Goal: Task Accomplishment & Management: Use online tool/utility

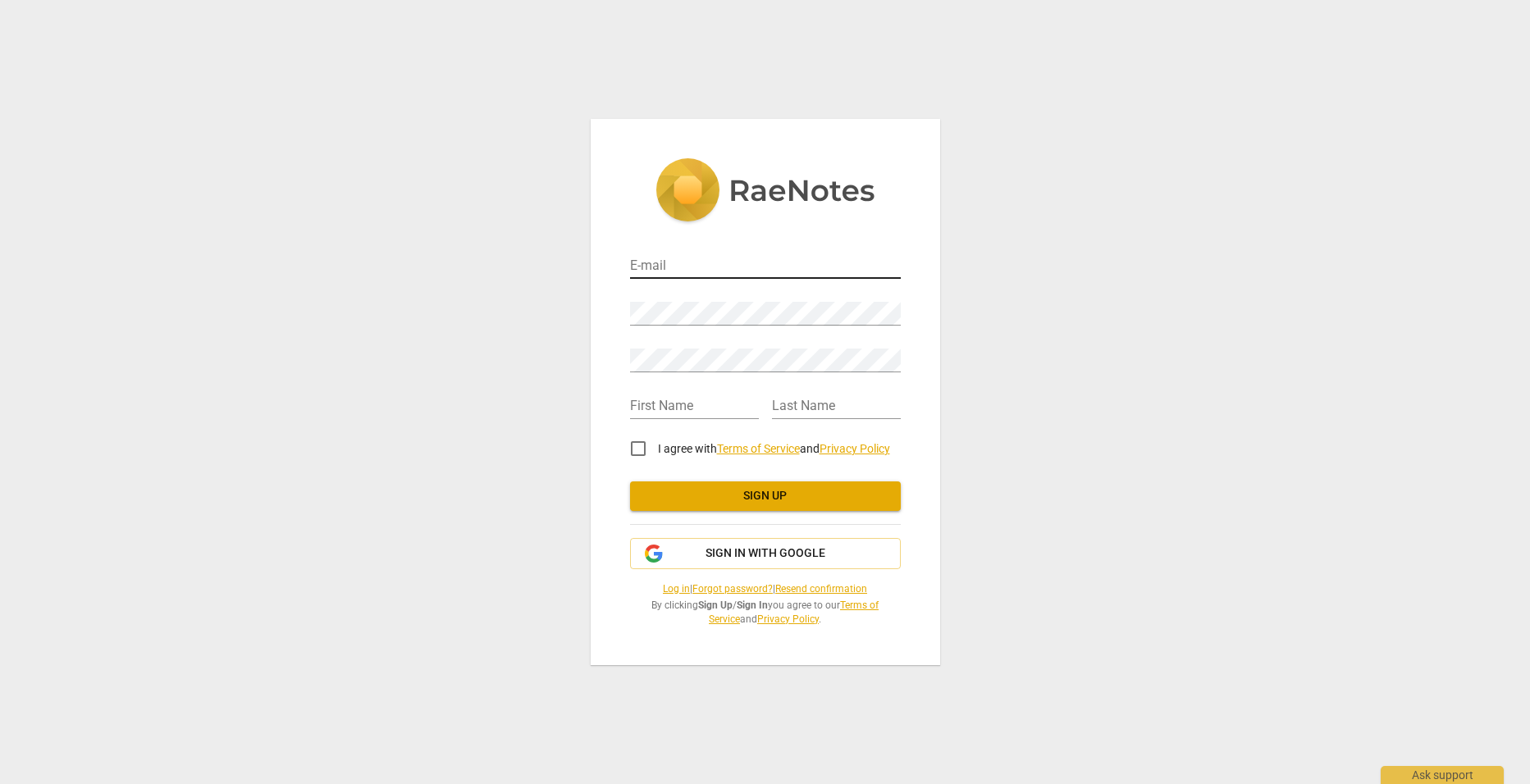
click at [776, 267] on input "email" at bounding box center [765, 267] width 271 height 24
type input "[PERSON_NAME][EMAIL_ADDRESS][DOMAIN_NAME]"
type input "[PERSON_NAME]"
click at [641, 448] on input "I agree with Terms of Service and Privacy Policy" at bounding box center [639, 448] width 40 height 39
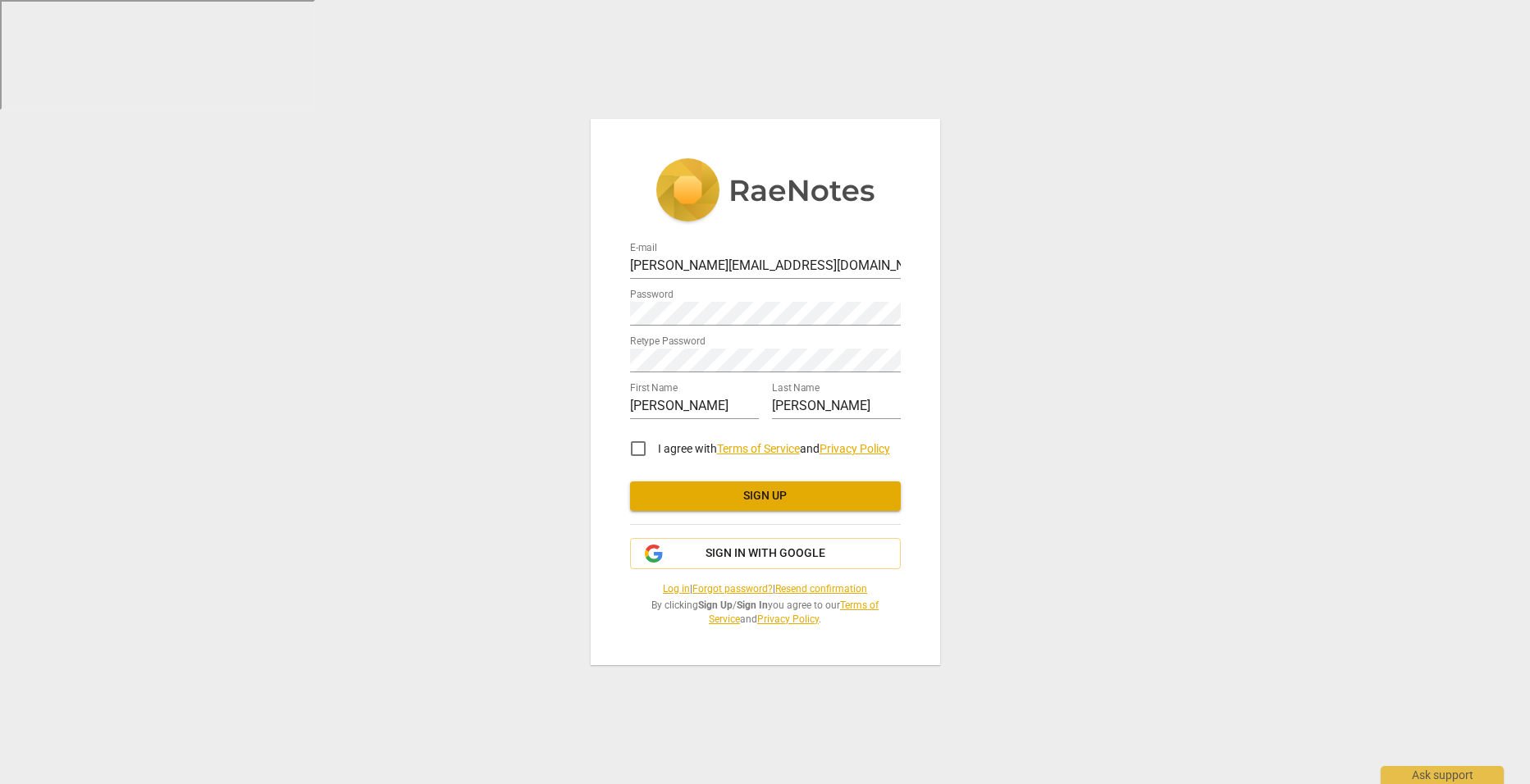
checkbox input "true"
click at [851, 493] on span "Sign up" at bounding box center [765, 496] width 244 height 16
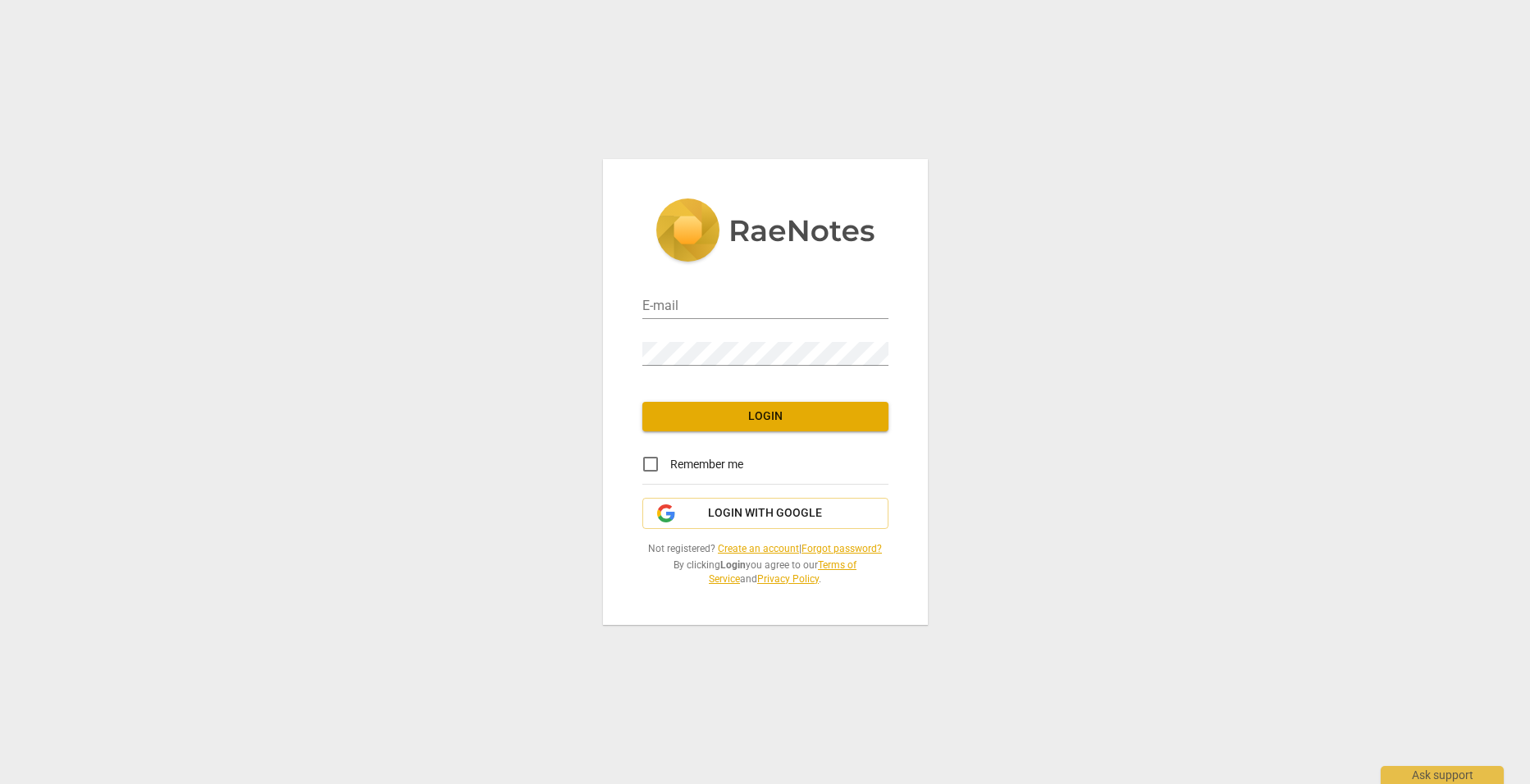
type input "[PERSON_NAME][EMAIL_ADDRESS][DOMAIN_NAME]"
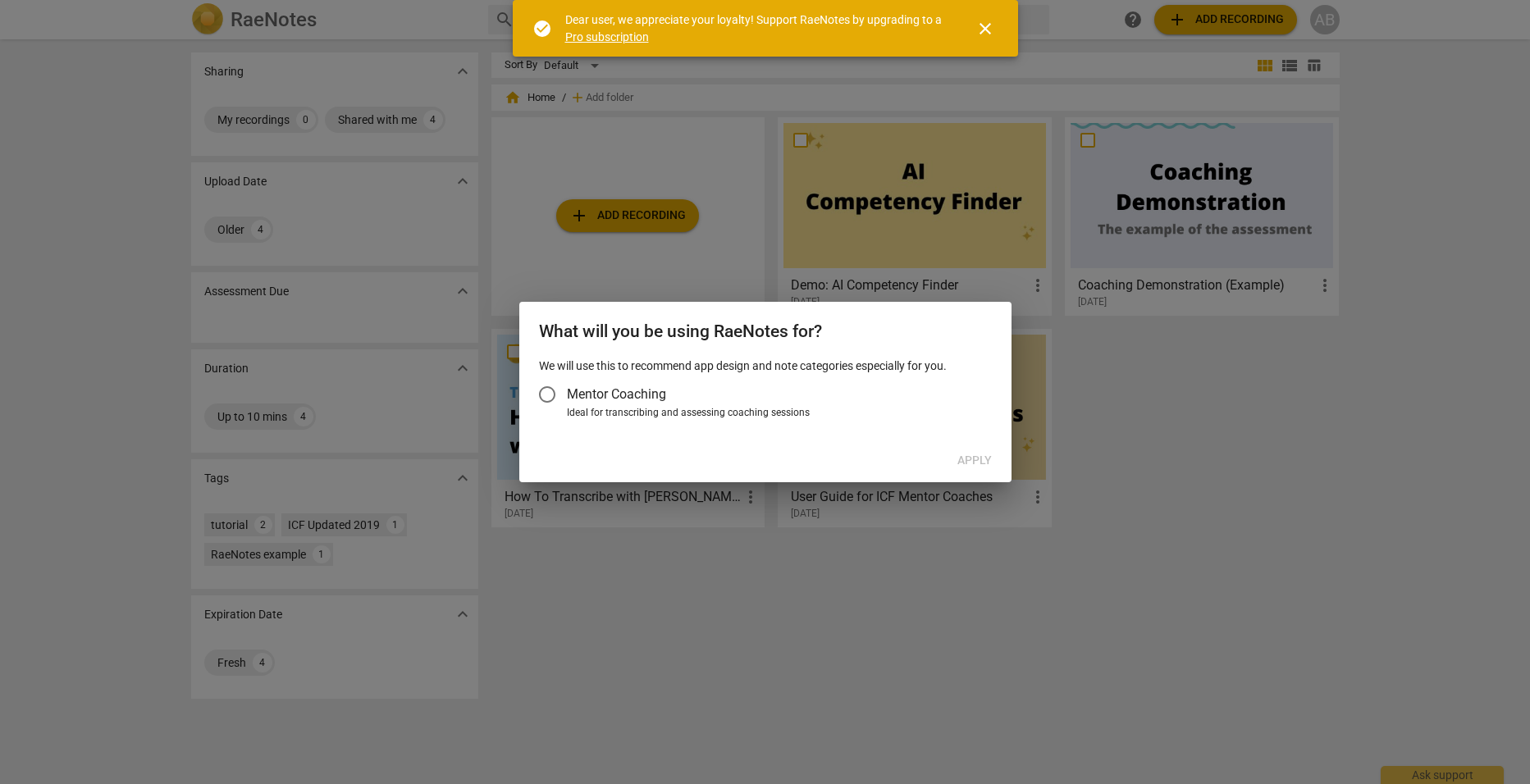
drag, startPoint x: 597, startPoint y: 392, endPoint x: 616, endPoint y: 394, distance: 19.1
click at [597, 392] on span "Mentor Coaching" at bounding box center [616, 394] width 100 height 19
click at [567, 392] on input "Mentor Coaching" at bounding box center [547, 395] width 40 height 39
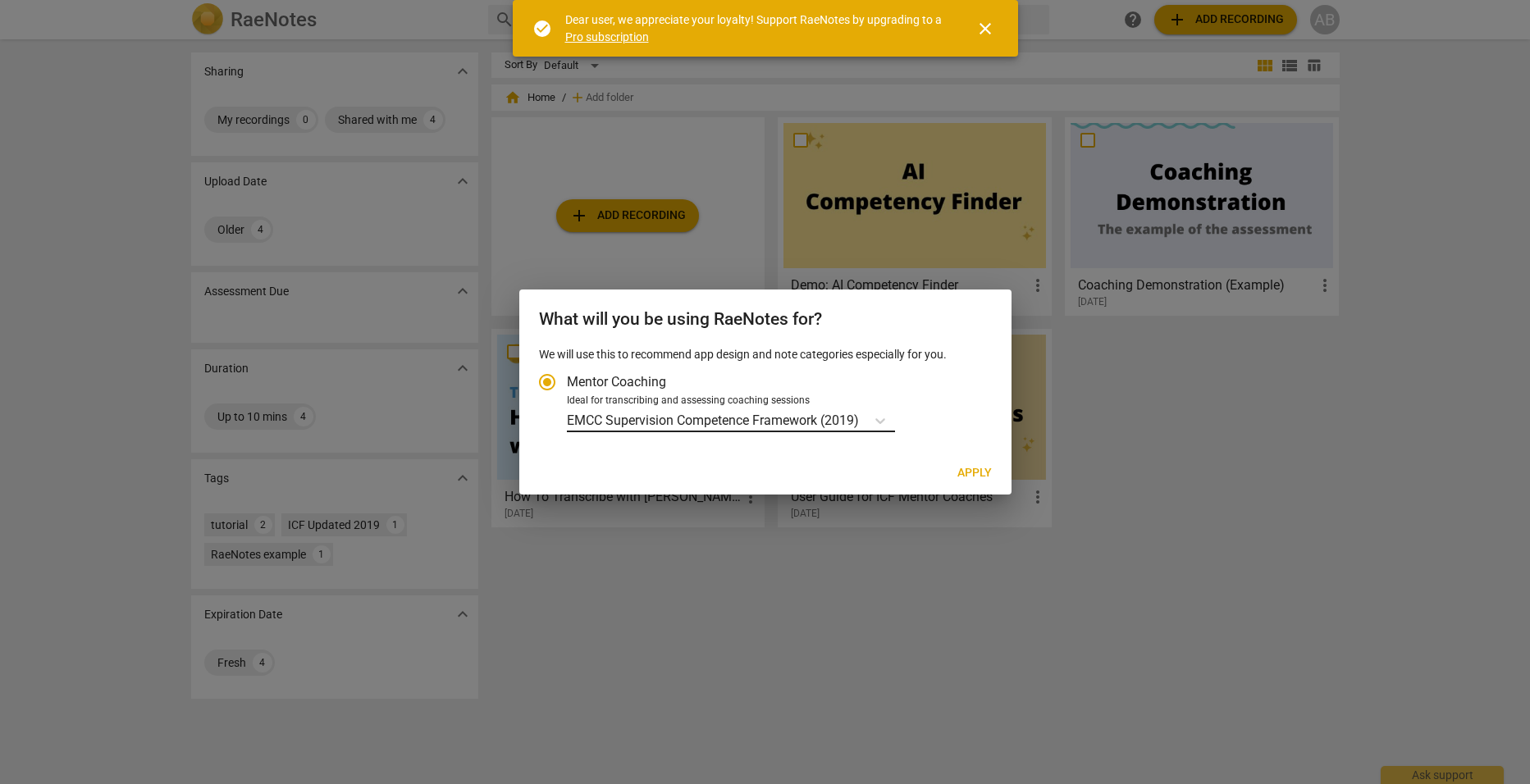
click at [808, 427] on p "EMCC Supervision Competence Framework (2019)" at bounding box center [713, 420] width 292 height 19
click at [0, 0] on input "Ideal for transcribing and assessing coaching sessions EMCC Supervision Compete…" at bounding box center [0, 0] width 0 height 0
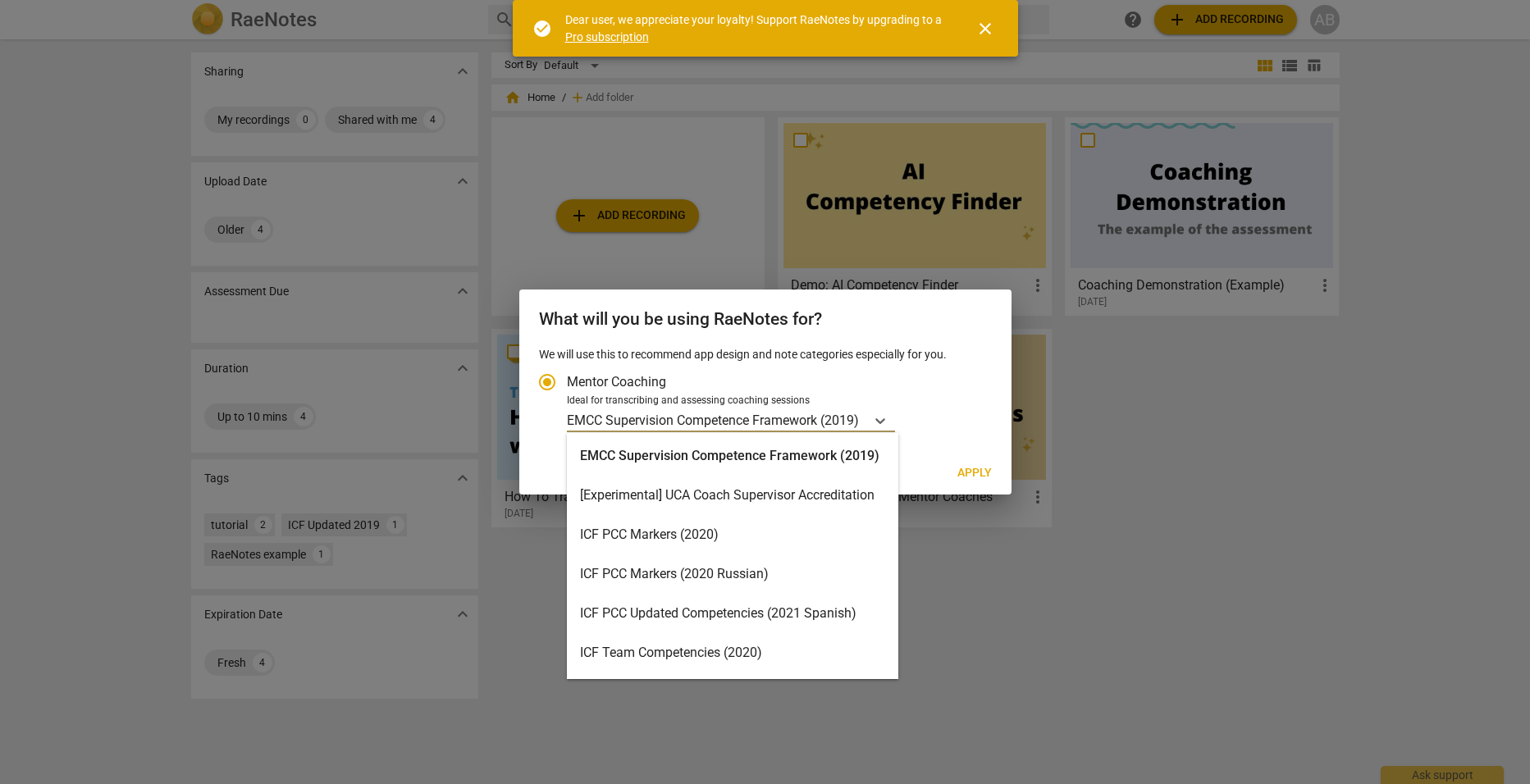
click at [686, 527] on div "ICF PCC Markers (2020)" at bounding box center [732, 535] width 332 height 39
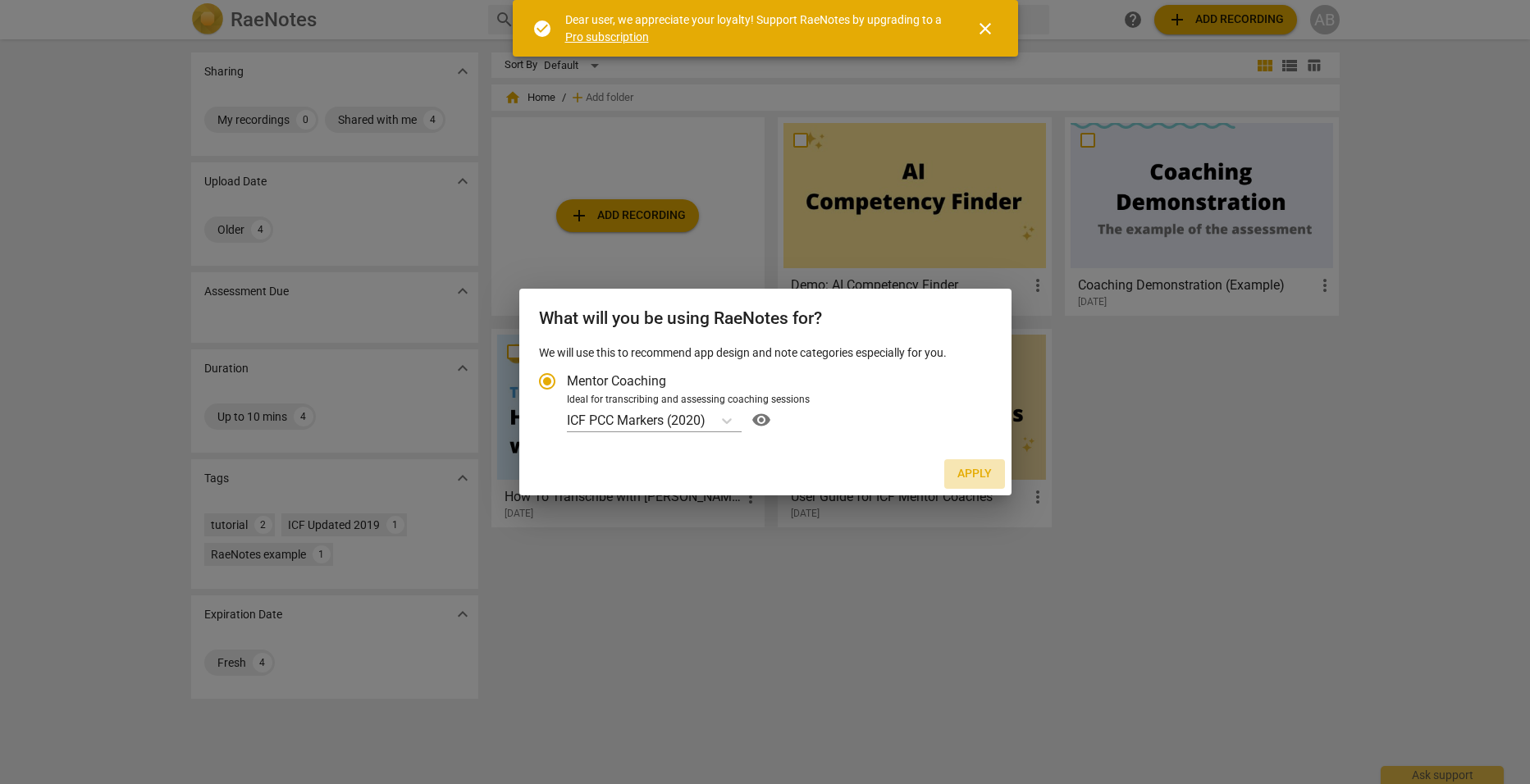
click at [960, 475] on span "Apply" at bounding box center [974, 474] width 35 height 16
radio input "false"
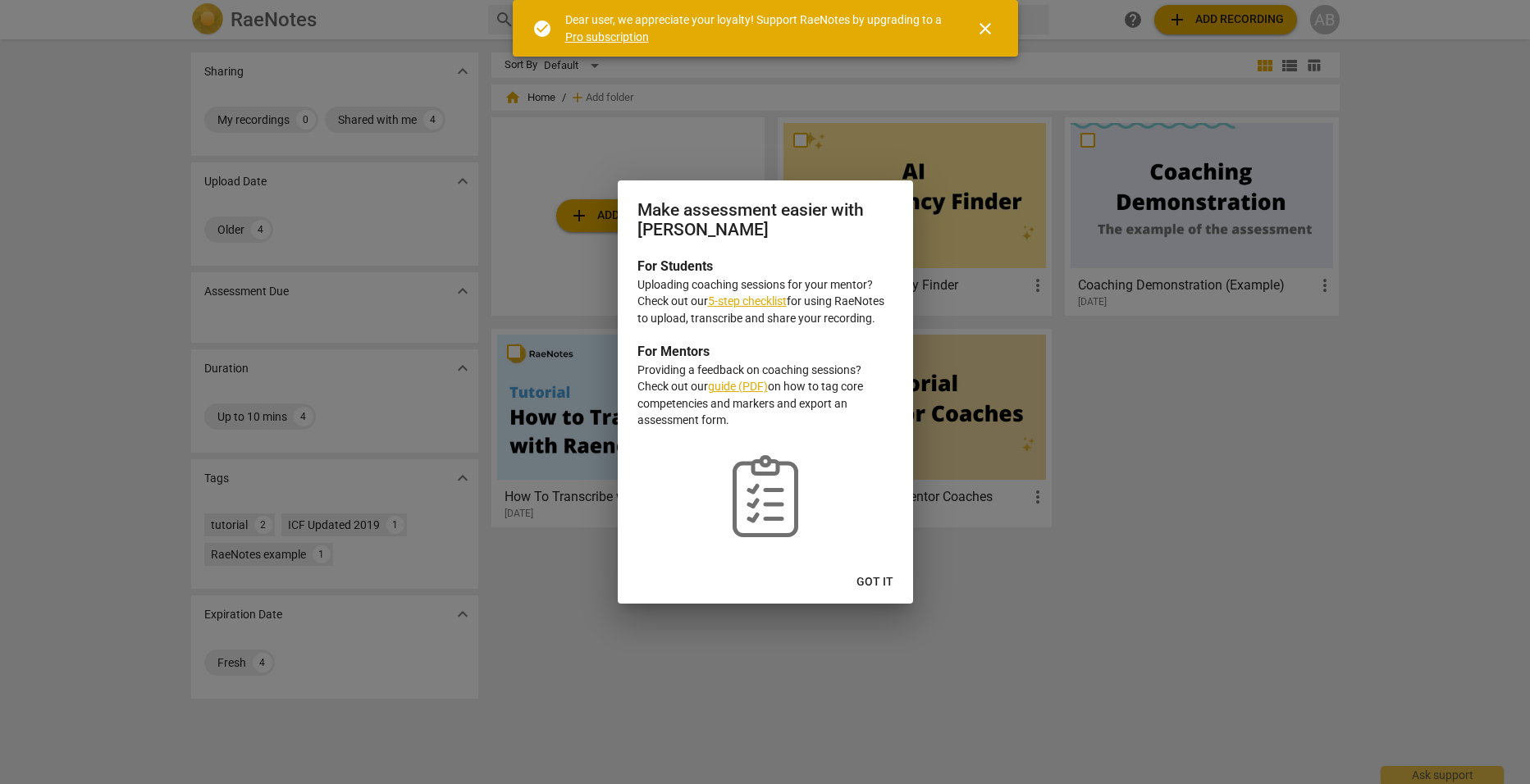
click at [875, 580] on span "Got it" at bounding box center [875, 582] width 37 height 16
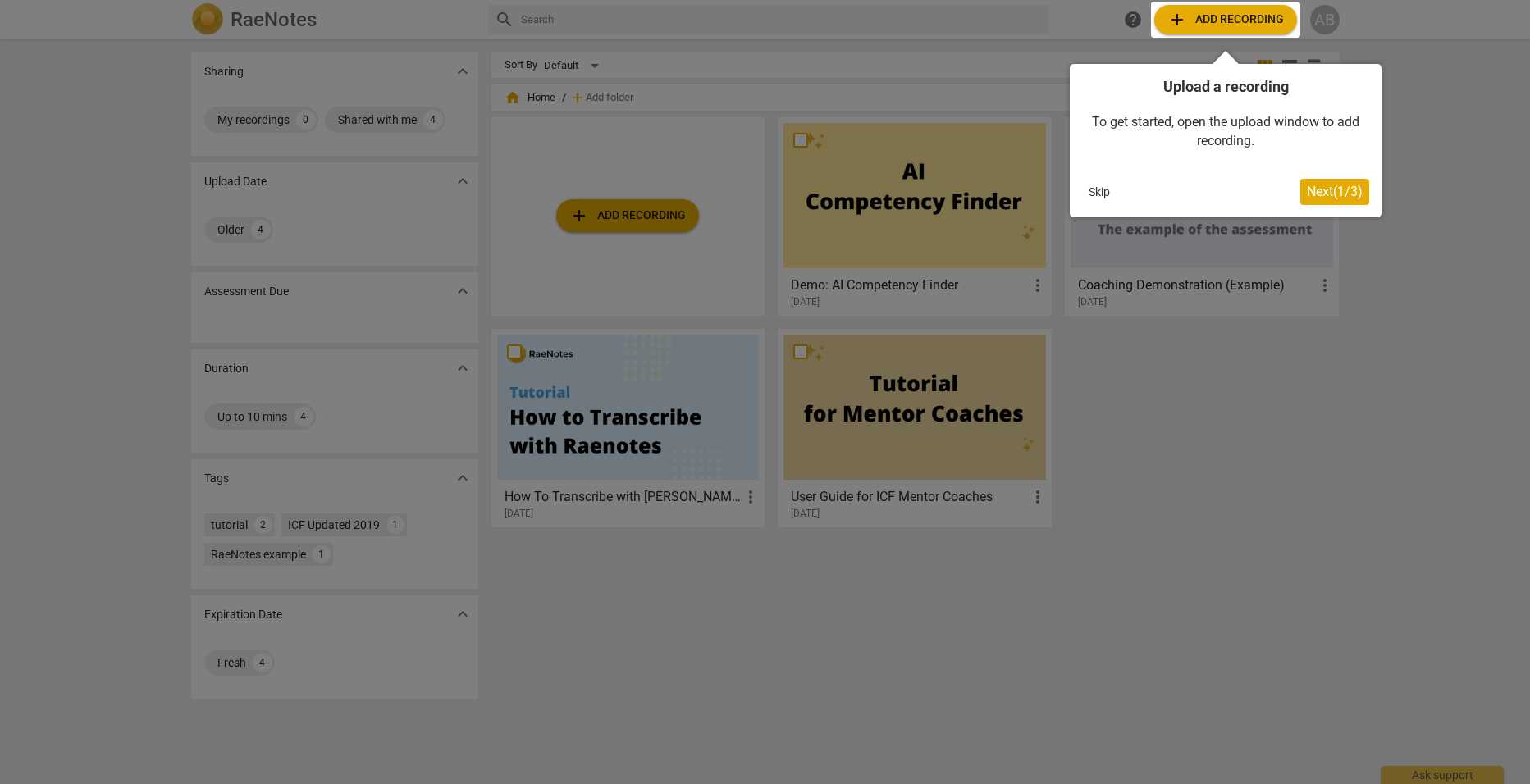
click at [1237, 20] on div at bounding box center [1225, 20] width 149 height 36
click at [1339, 185] on span "Next ( 1 / 3 )" at bounding box center [1335, 191] width 56 height 16
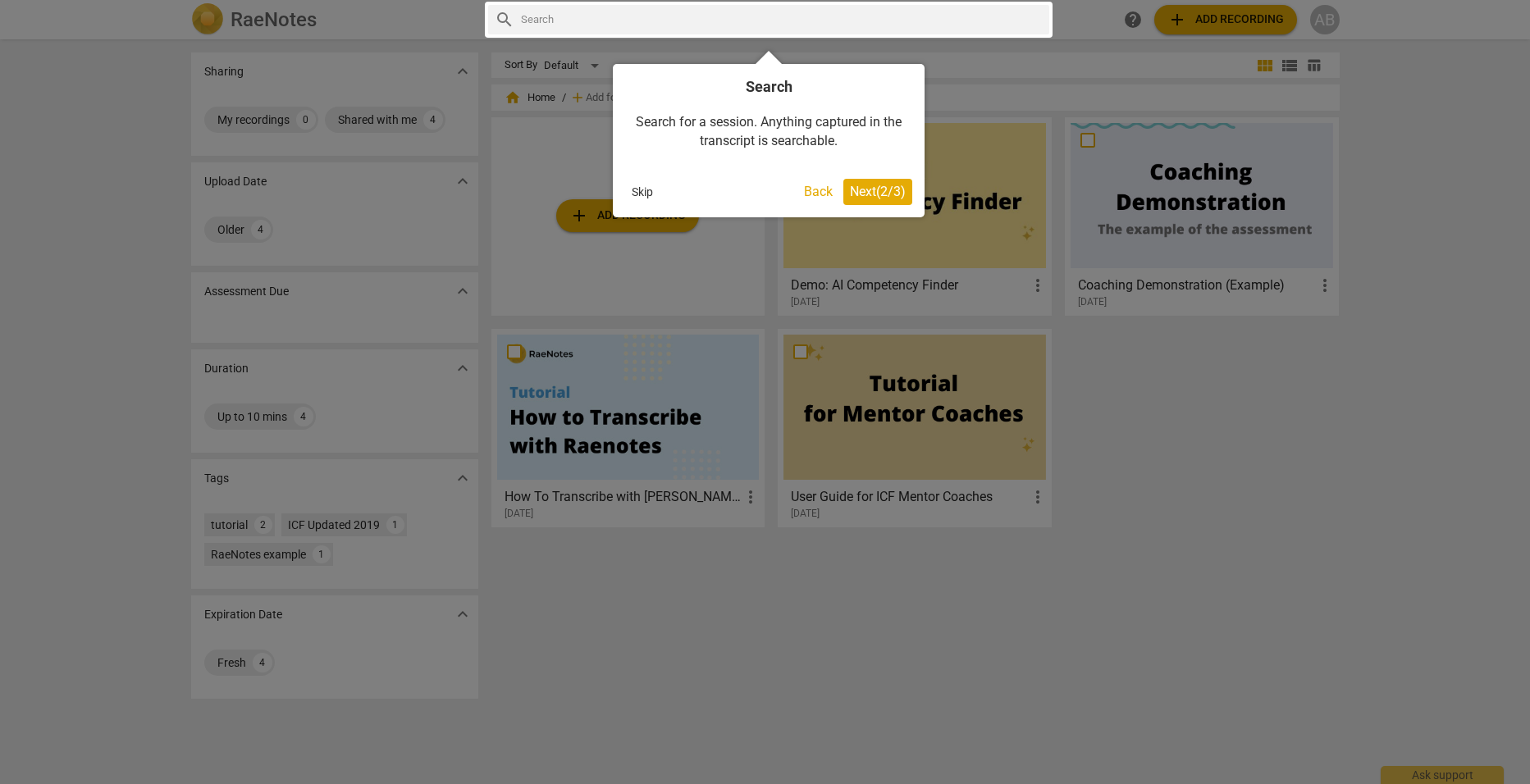
click at [875, 189] on span "Next ( 2 / 3 )" at bounding box center [878, 191] width 56 height 16
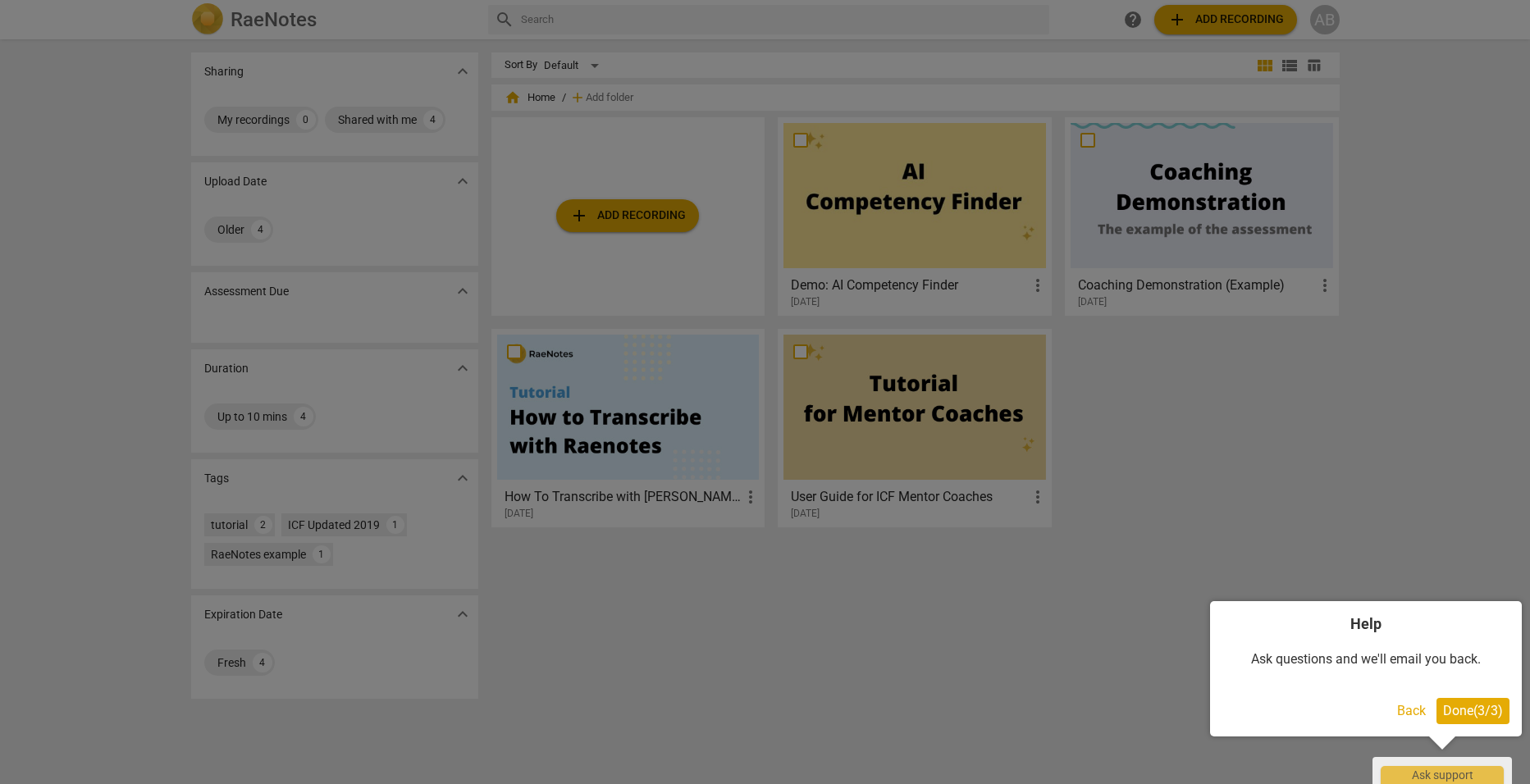
click at [1470, 705] on span "Done ( 3 / 3 )" at bounding box center [1473, 710] width 60 height 16
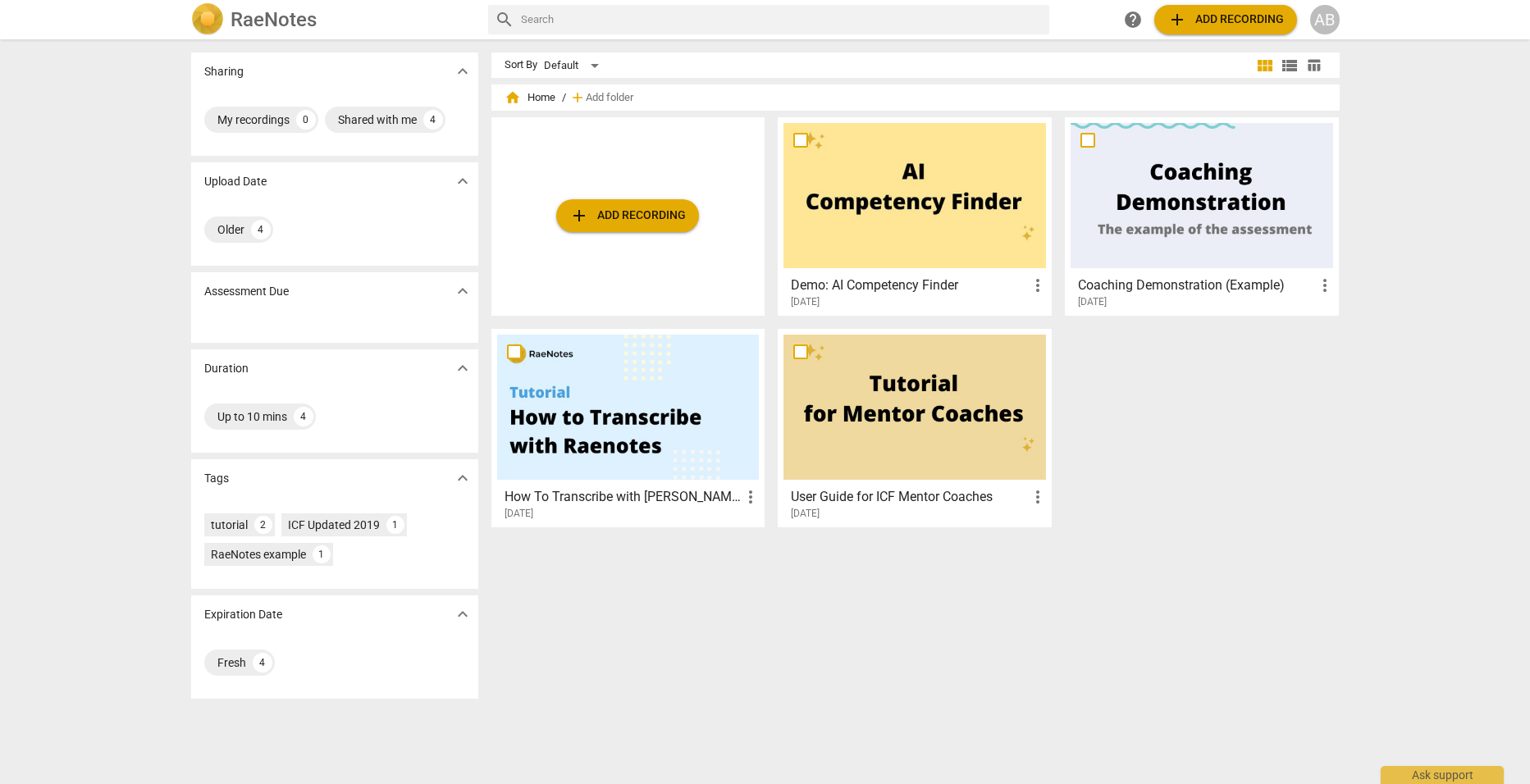
click at [1224, 20] on span "add Add recording" at bounding box center [1226, 20] width 117 height 20
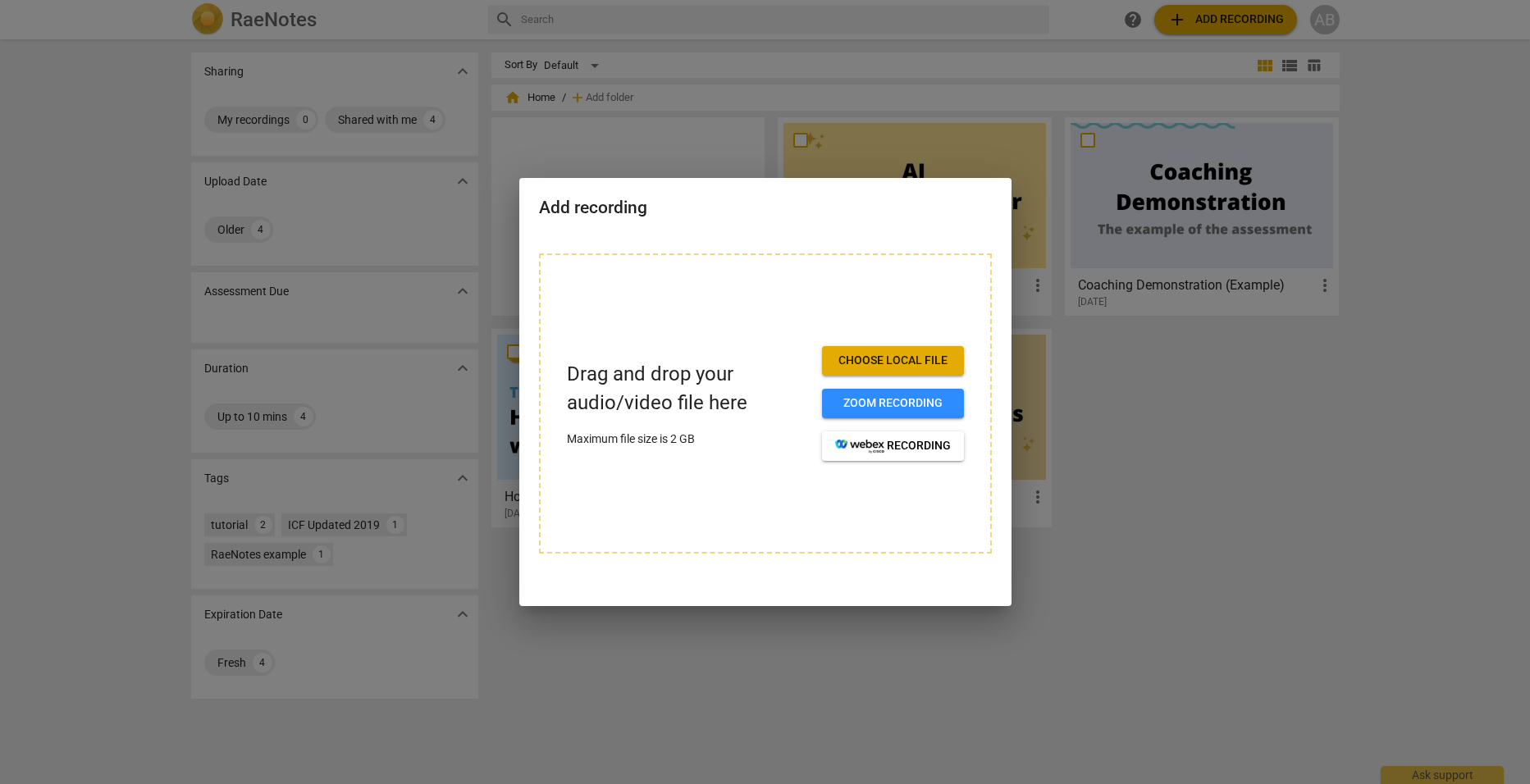
click at [914, 357] on span "Choose local file" at bounding box center [893, 361] width 116 height 16
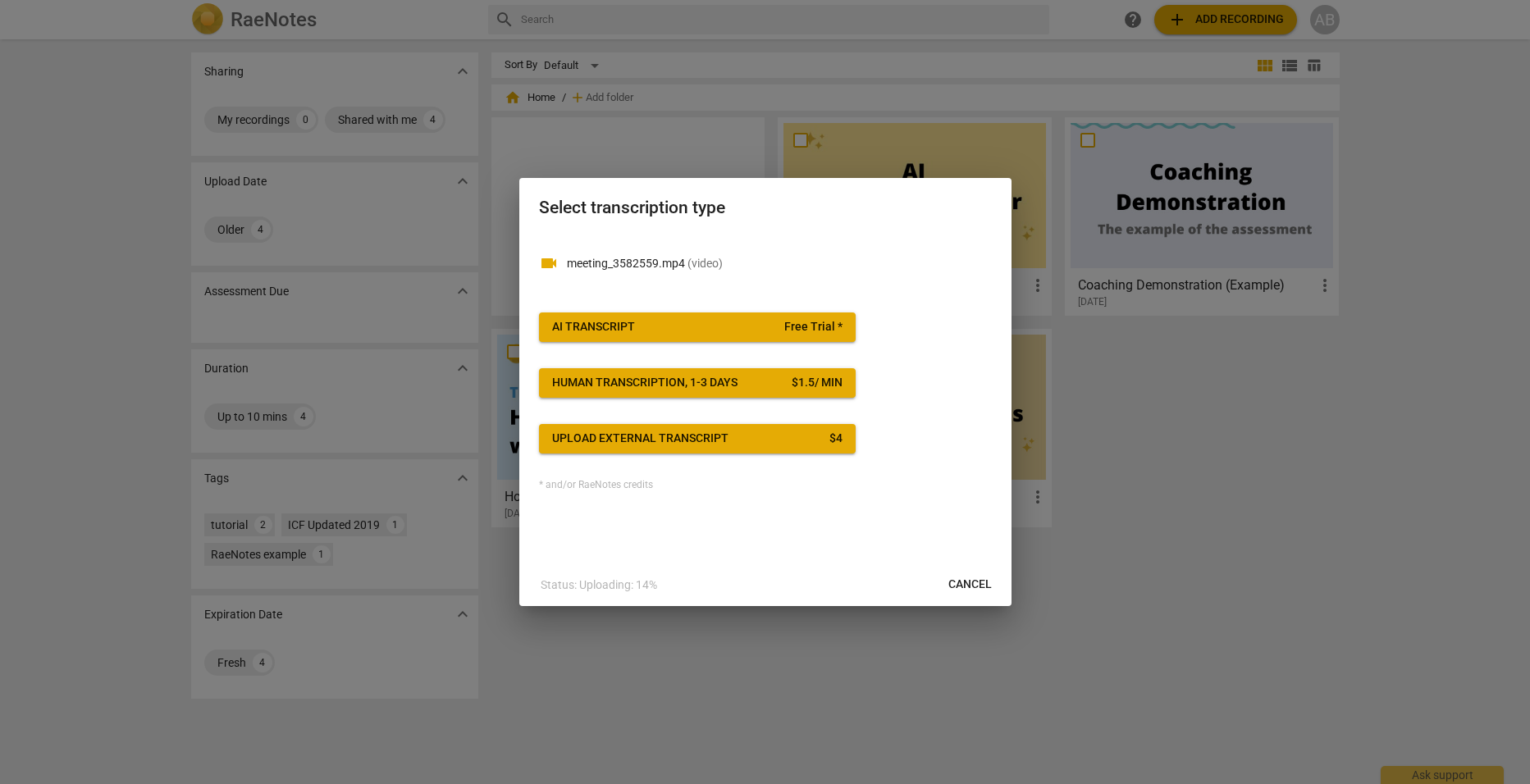
click at [965, 578] on span "Cancel" at bounding box center [970, 585] width 44 height 16
